Goal: Check status: Check status

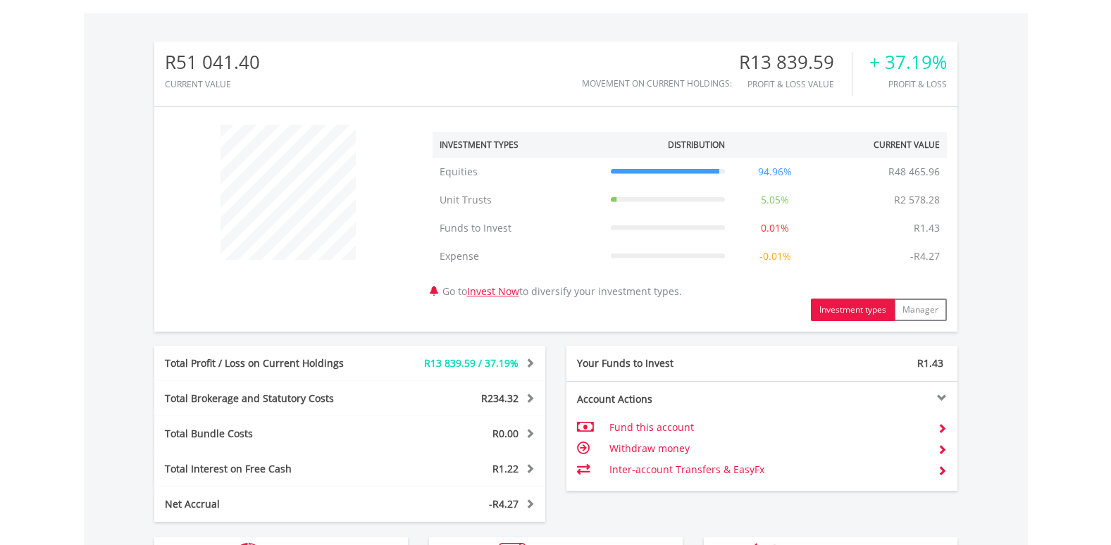
scroll to position [703, 0]
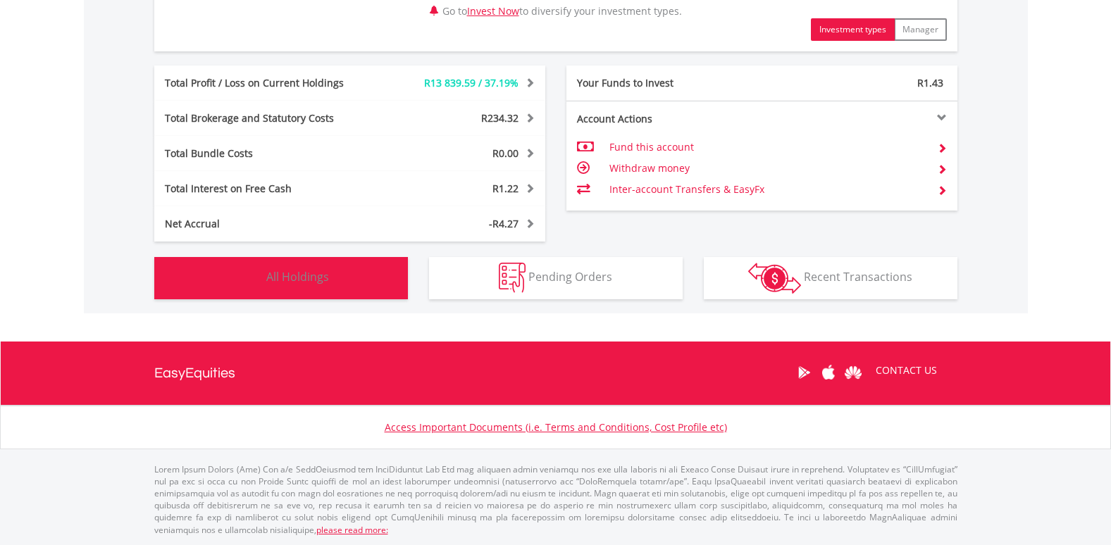
click at [237, 268] on img "button" at bounding box center [248, 278] width 30 height 30
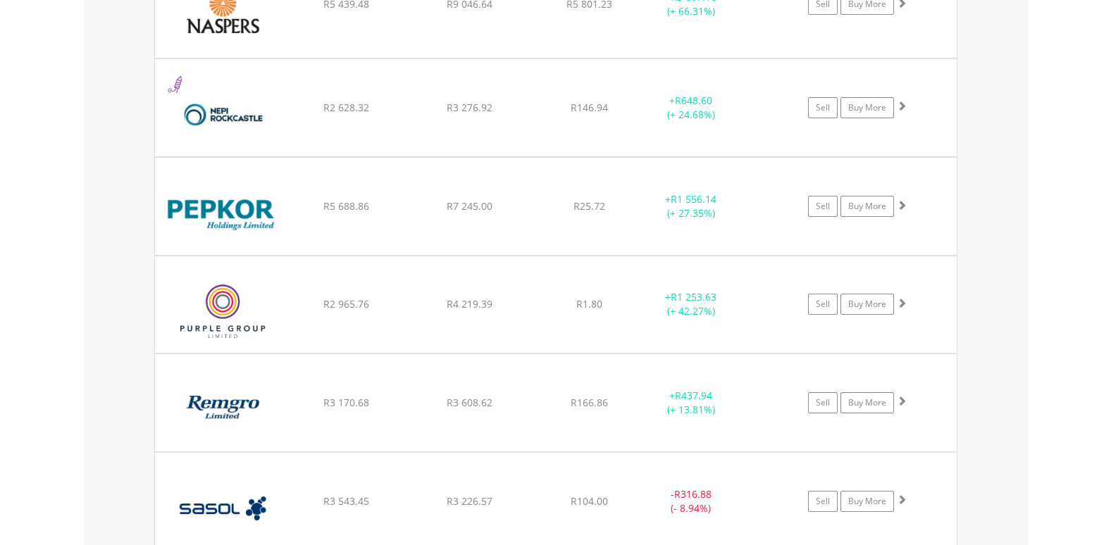
scroll to position [1467, 0]
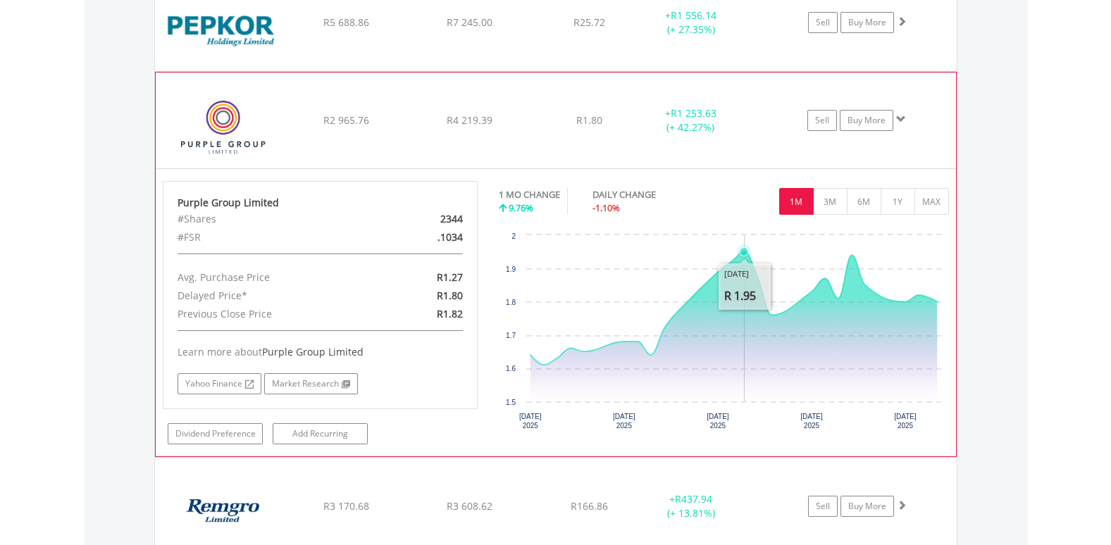
scroll to position [1678, 0]
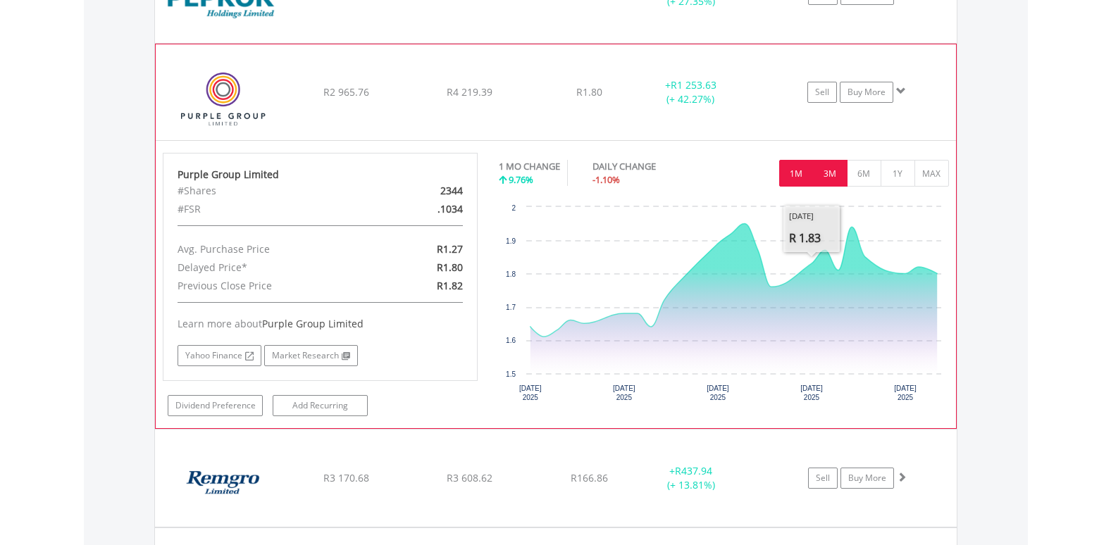
click at [835, 166] on button "3M" at bounding box center [830, 173] width 35 height 27
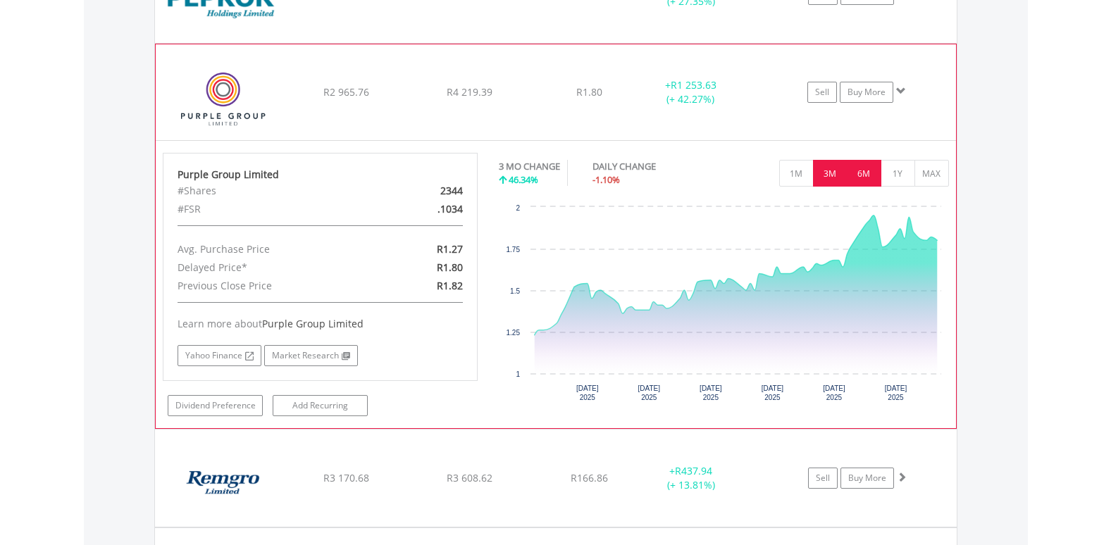
click at [856, 174] on button "6M" at bounding box center [864, 173] width 35 height 27
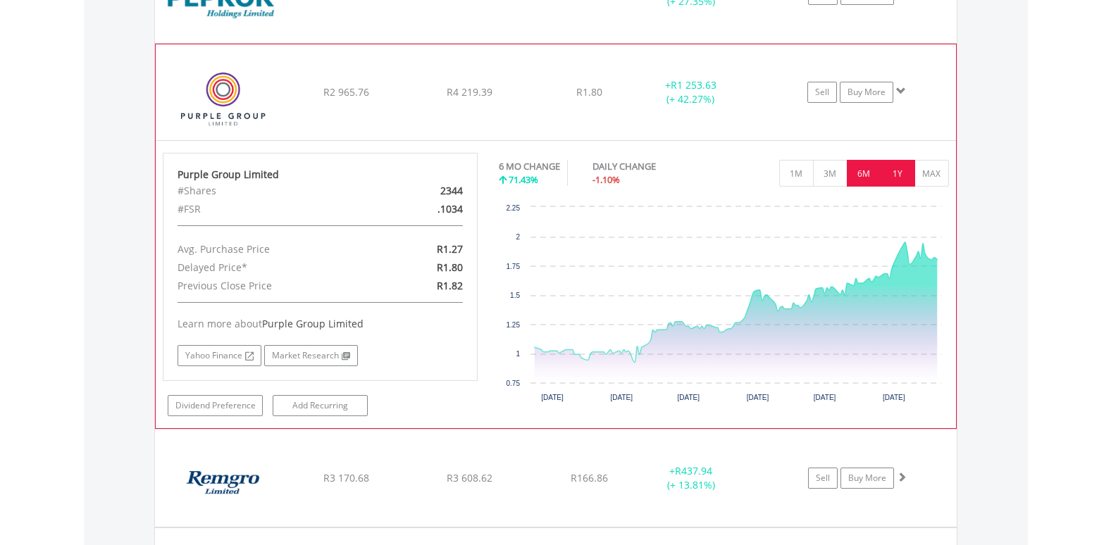
click at [887, 175] on button "1Y" at bounding box center [897, 173] width 35 height 27
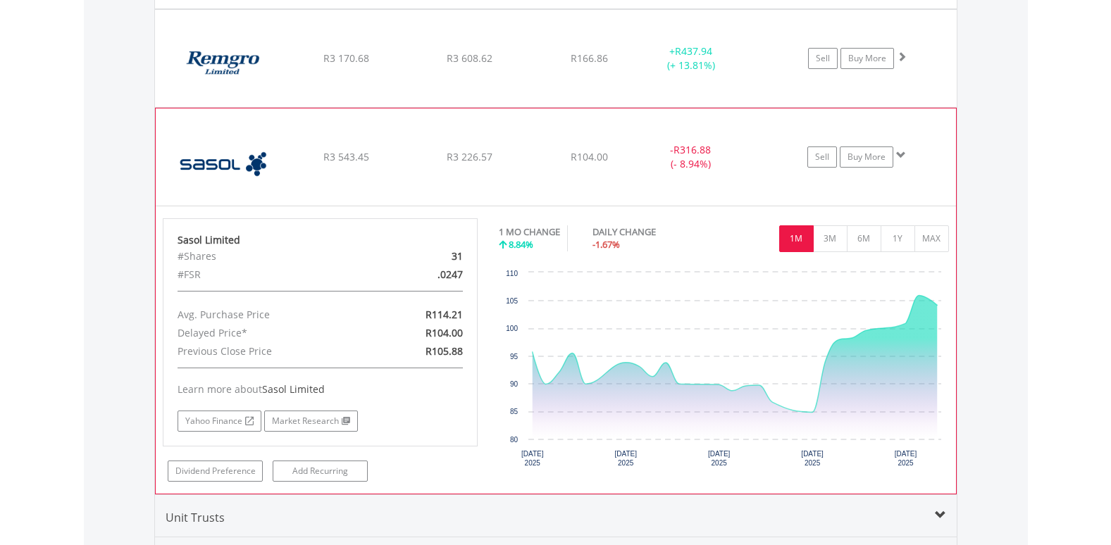
scroll to position [1819, 0]
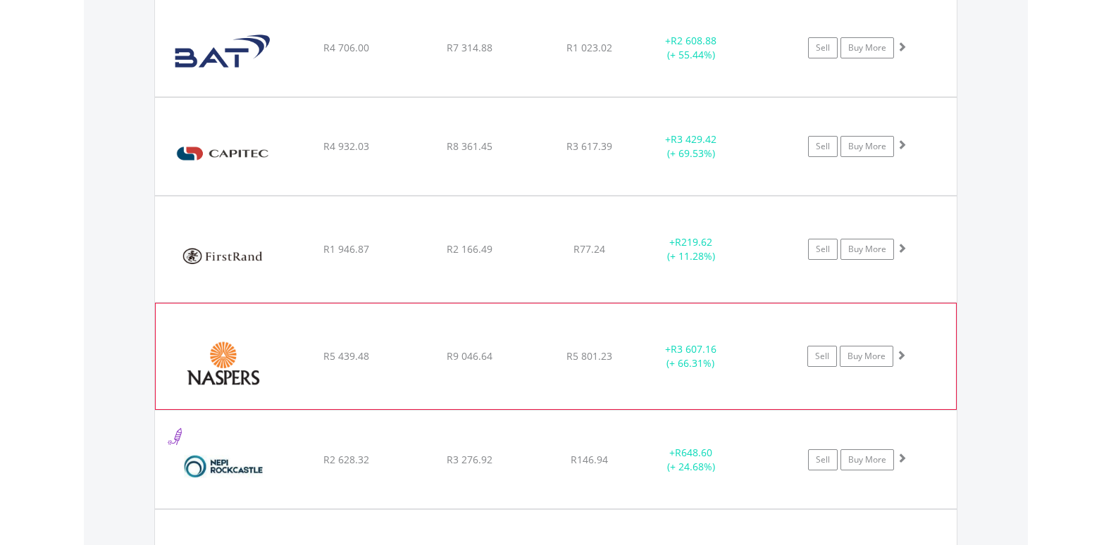
scroll to position [1115, 0]
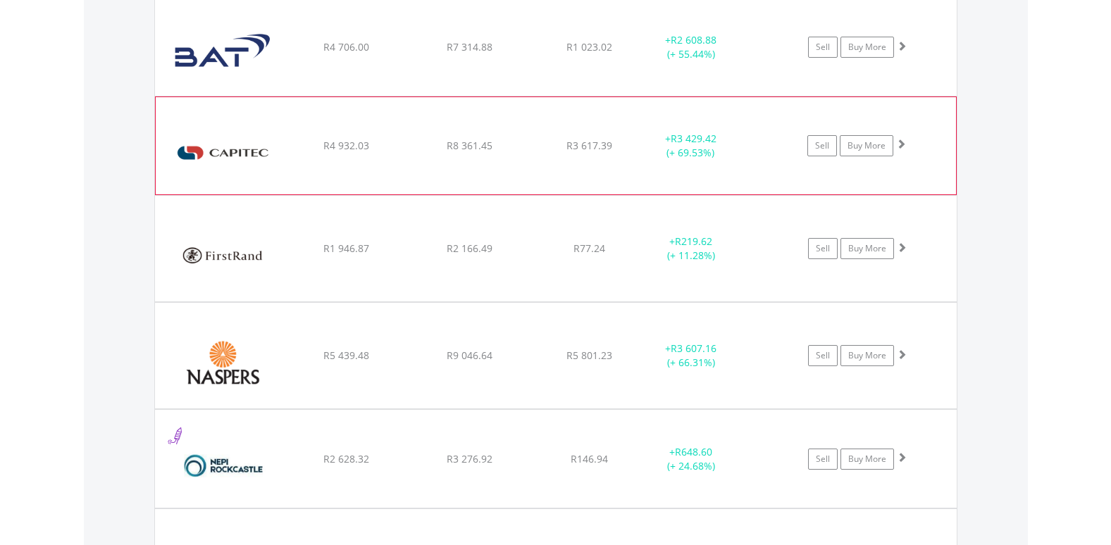
click at [616, 54] on div "R3 617.39" at bounding box center [589, 47] width 112 height 14
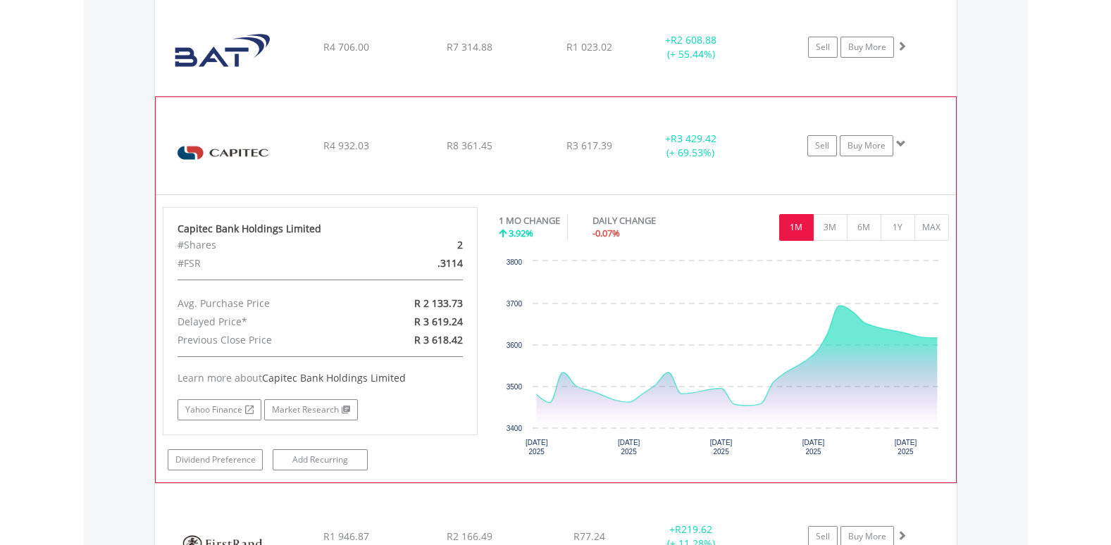
click at [627, 54] on div "R3 617.39" at bounding box center [589, 47] width 112 height 14
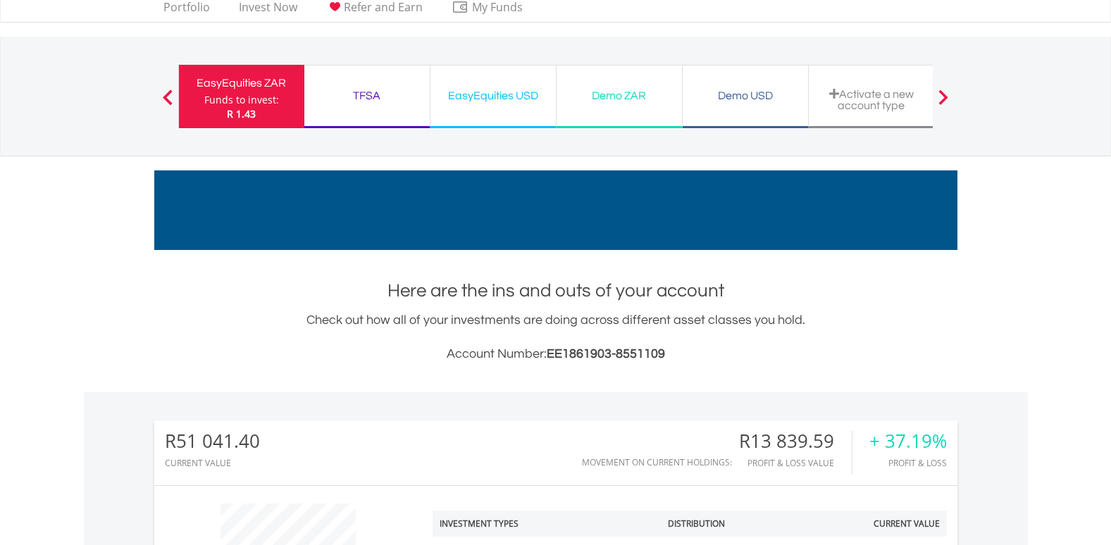
scroll to position [0, 0]
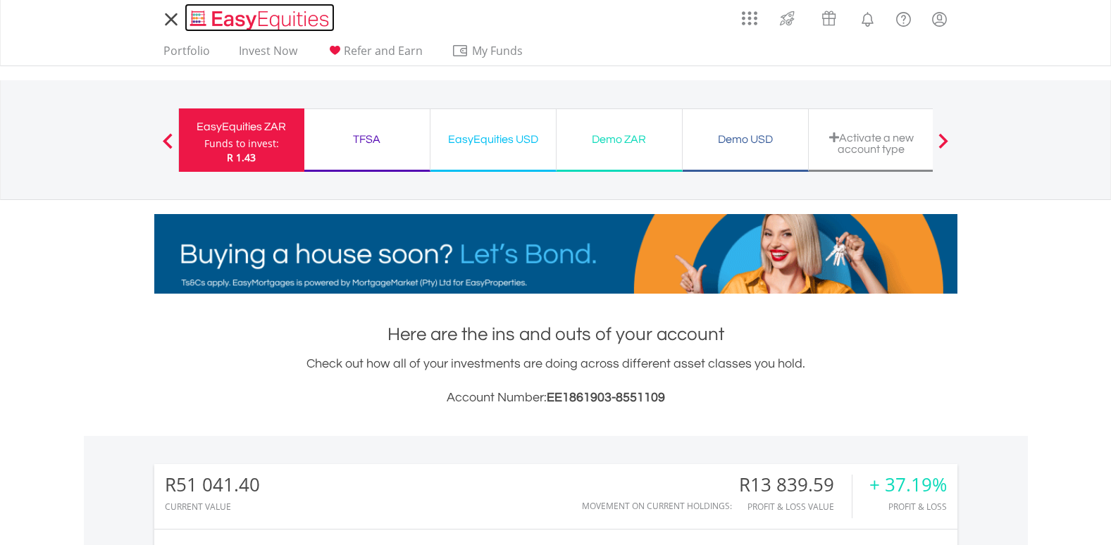
click at [238, 18] on img "Home page" at bounding box center [260, 19] width 147 height 23
